Goal: Find specific page/section: Find specific page/section

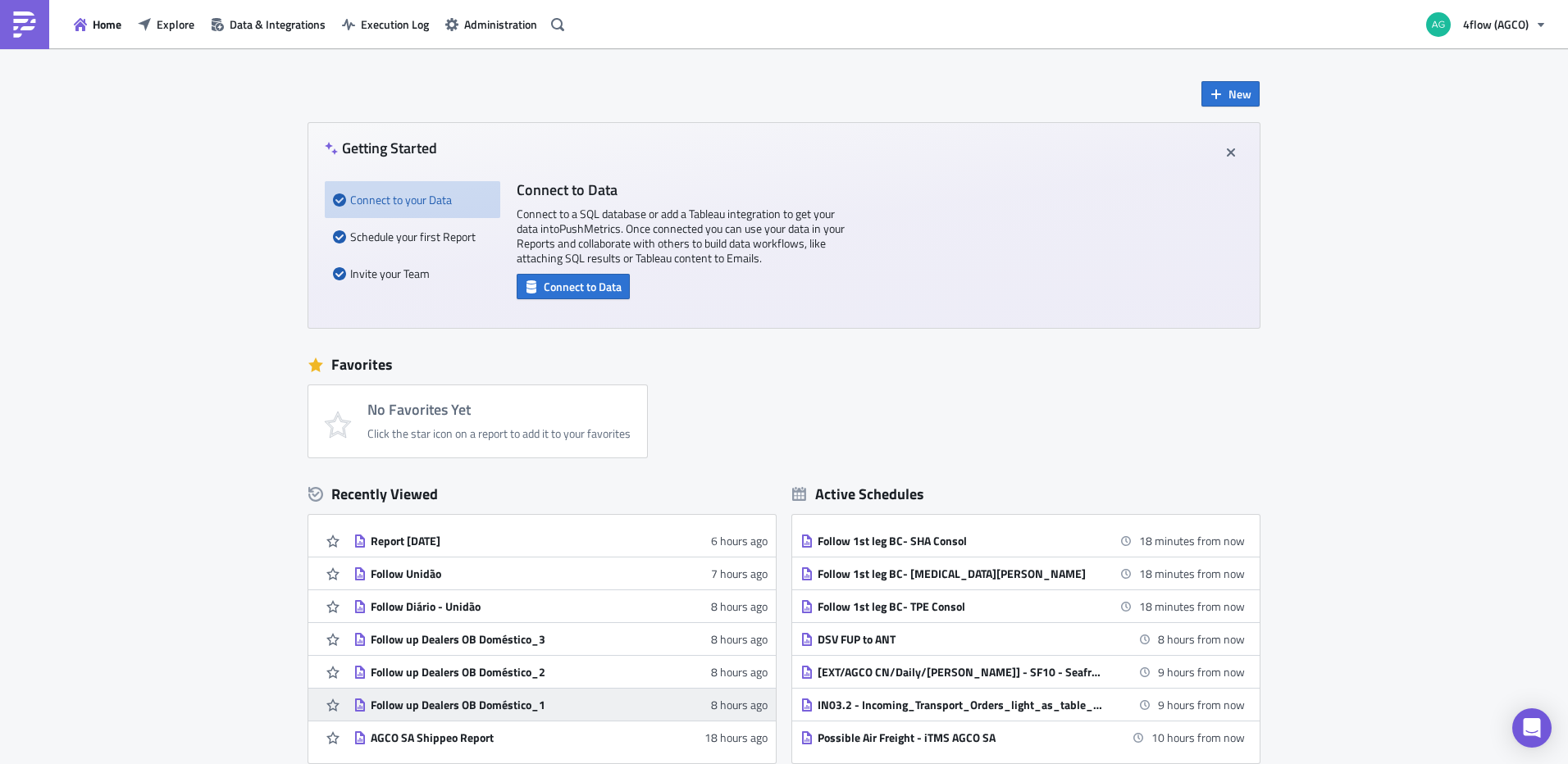
click at [500, 700] on div "Follow up Dealers OB Doméstico_1" at bounding box center [514, 705] width 287 height 14
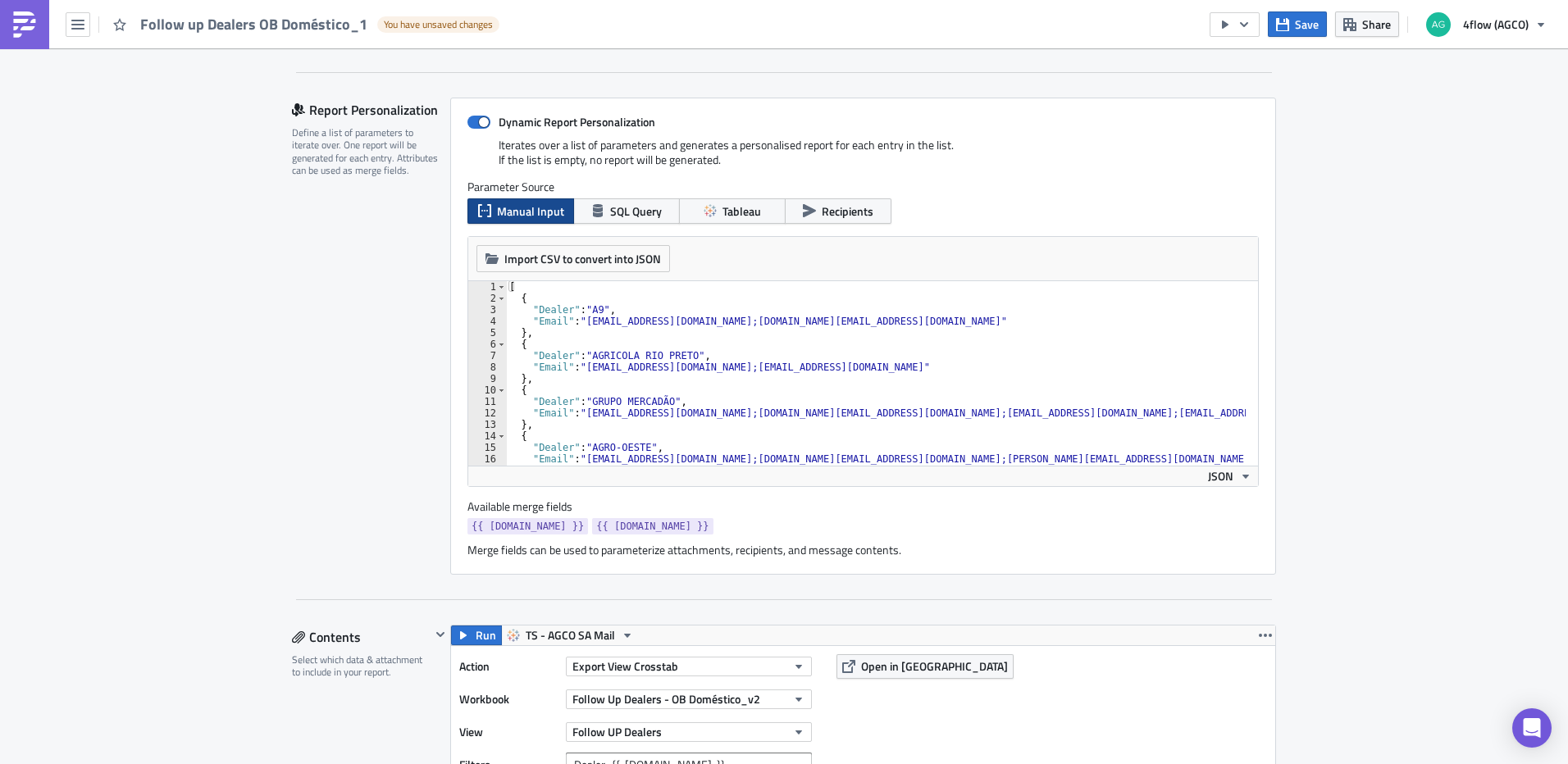
scroll to position [246, 0]
